Goal: Task Accomplishment & Management: Complete application form

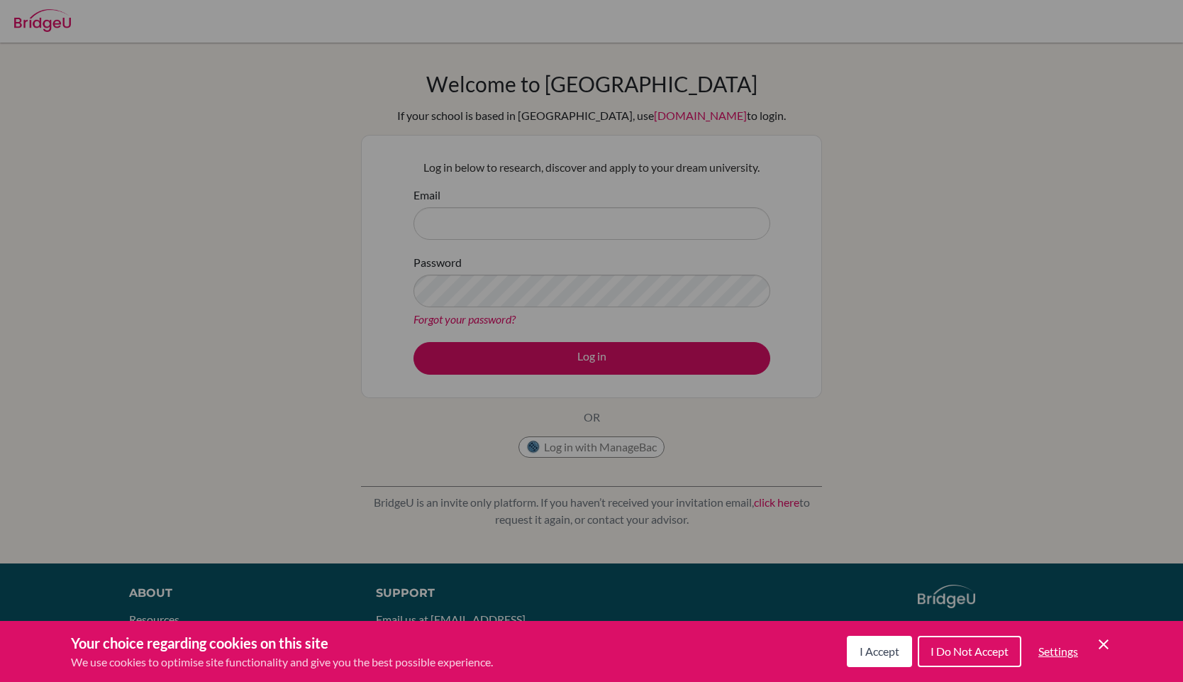
click at [948, 643] on button "I Do Not Accept" at bounding box center [970, 651] width 104 height 31
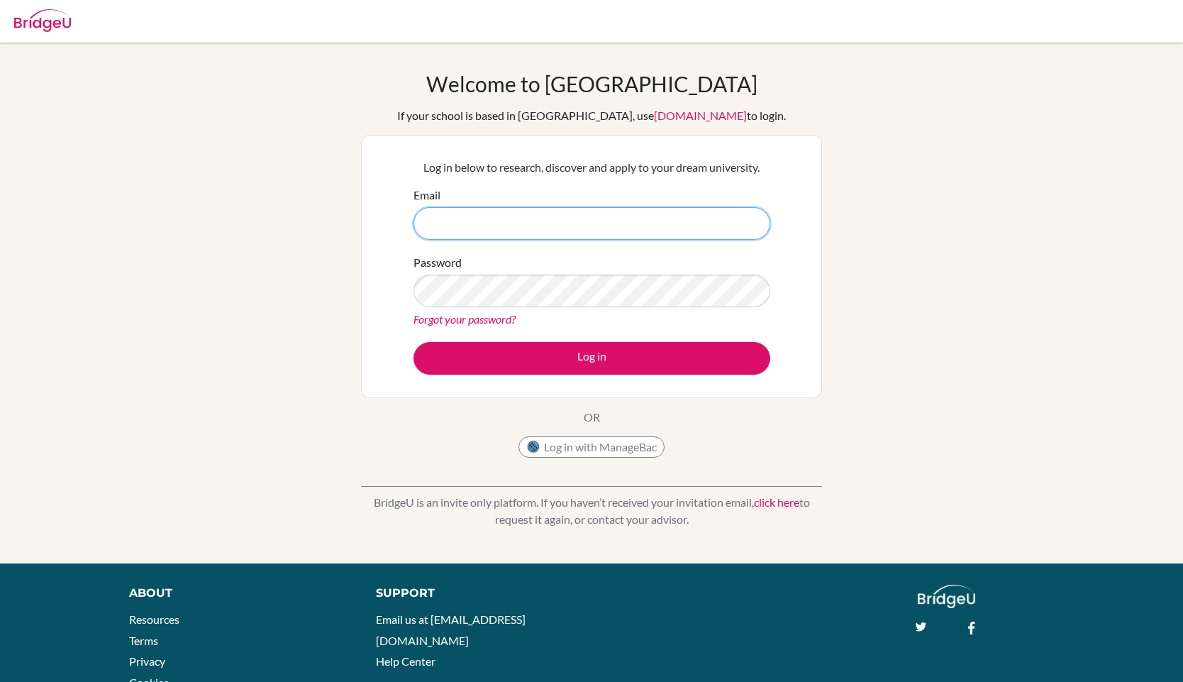
click at [655, 210] on input "Email" at bounding box center [592, 223] width 357 height 33
click at [629, 446] on button "Log in with ManageBac" at bounding box center [591, 446] width 146 height 21
click at [618, 451] on button "Log in with ManageBac" at bounding box center [591, 446] width 146 height 21
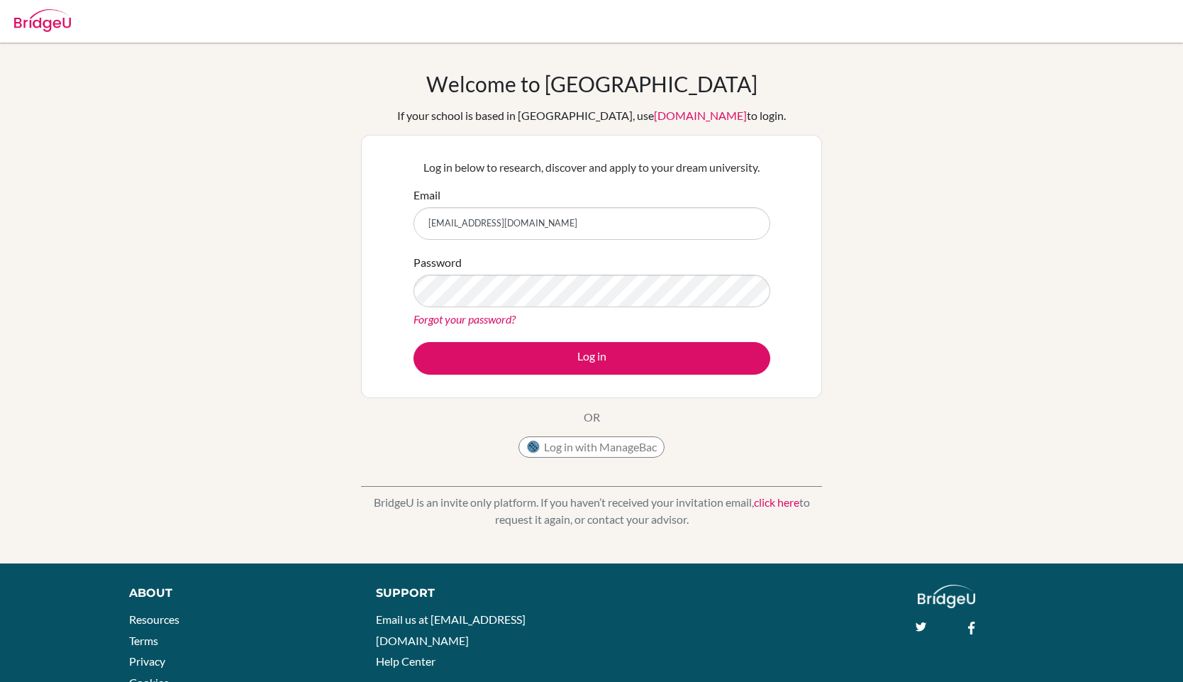
type input "DIA200487@diaestudents.com"
click at [414, 342] on button "Log in" at bounding box center [592, 358] width 357 height 33
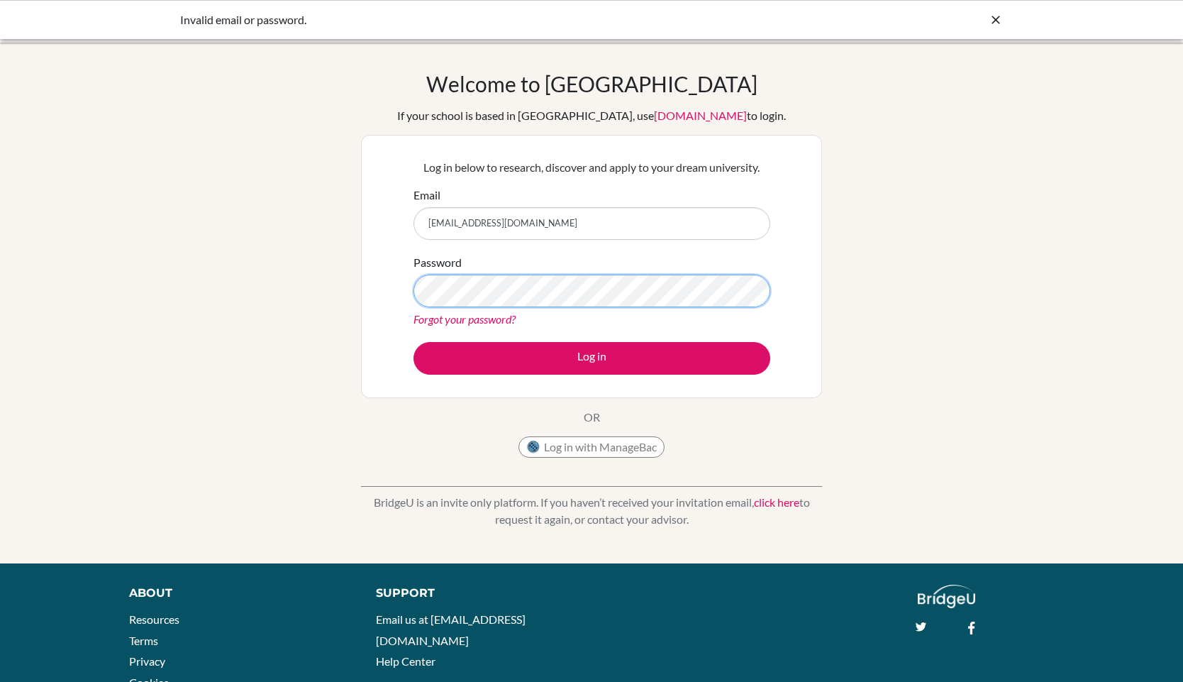
click at [414, 342] on button "Log in" at bounding box center [592, 358] width 357 height 33
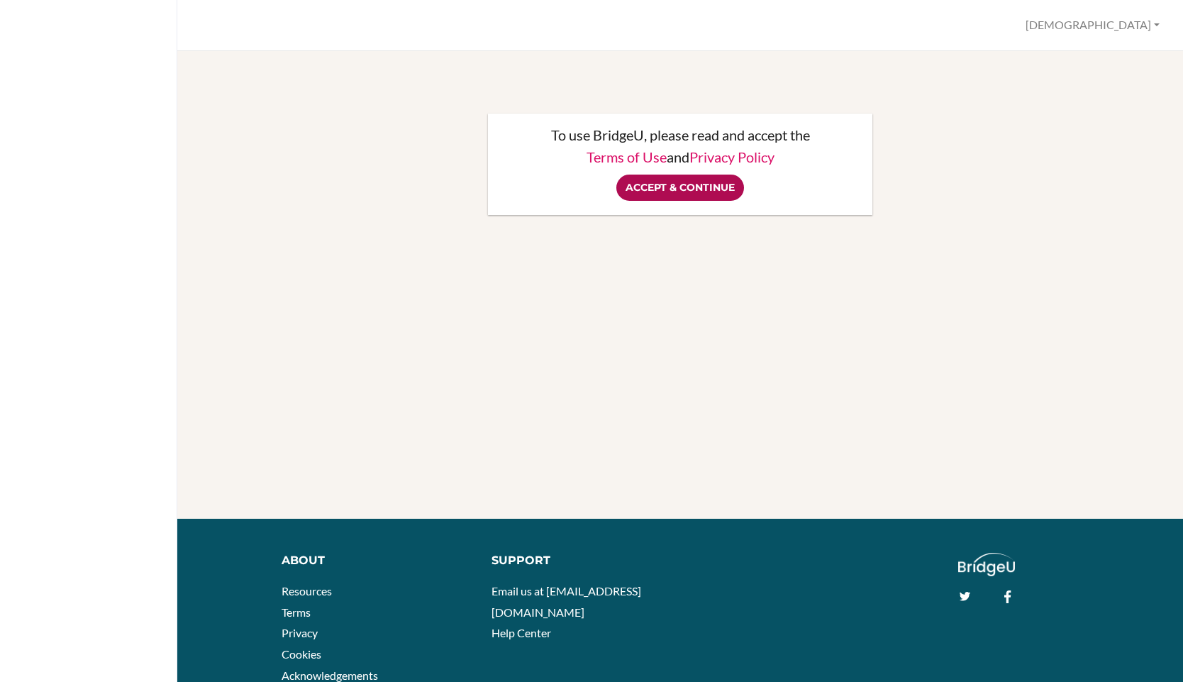
click at [670, 193] on input "Accept & Continue" at bounding box center [680, 187] width 128 height 26
